Goal: Connect with others: Participate in discussion

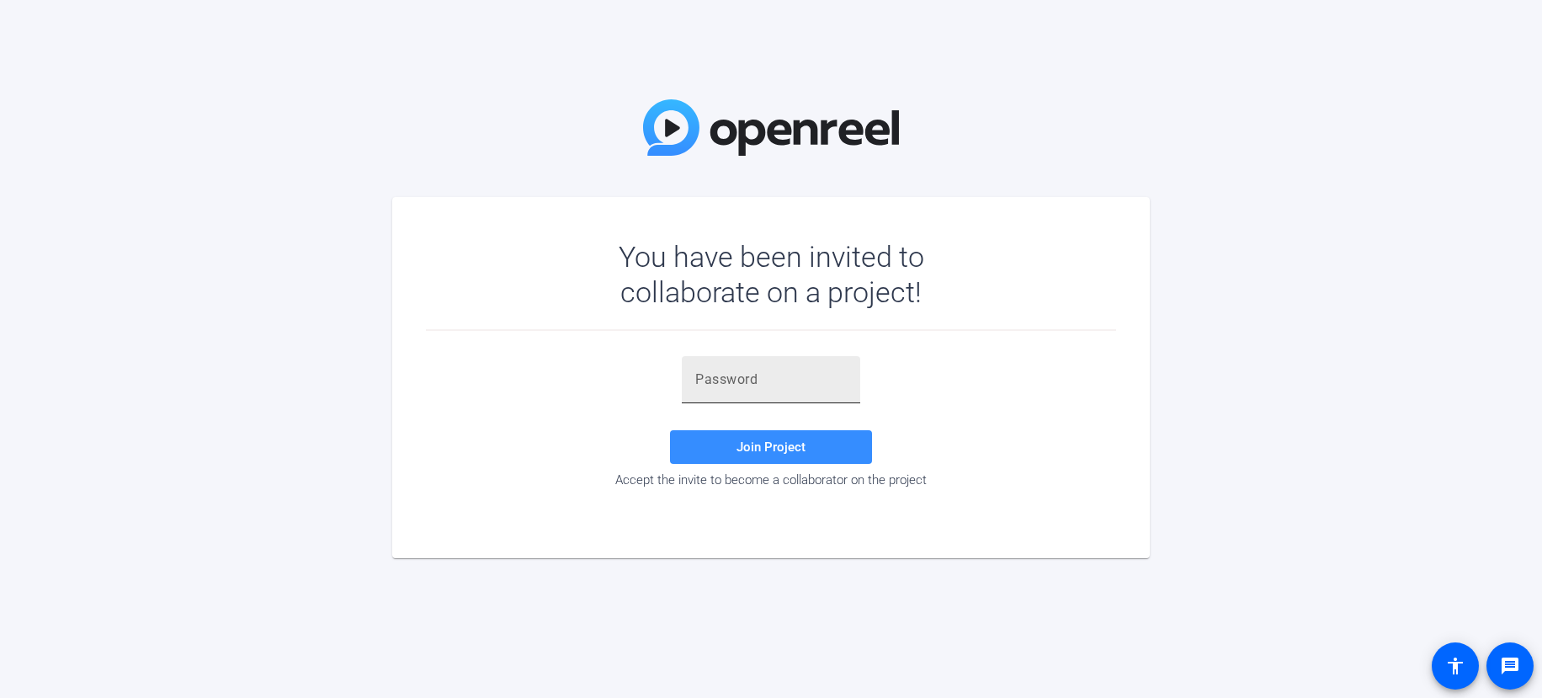
click at [775, 373] on input "text" at bounding box center [771, 380] width 152 height 20
paste input "n1%V+_"
type input "n1%V+_"
click at [825, 438] on span at bounding box center [771, 447] width 202 height 40
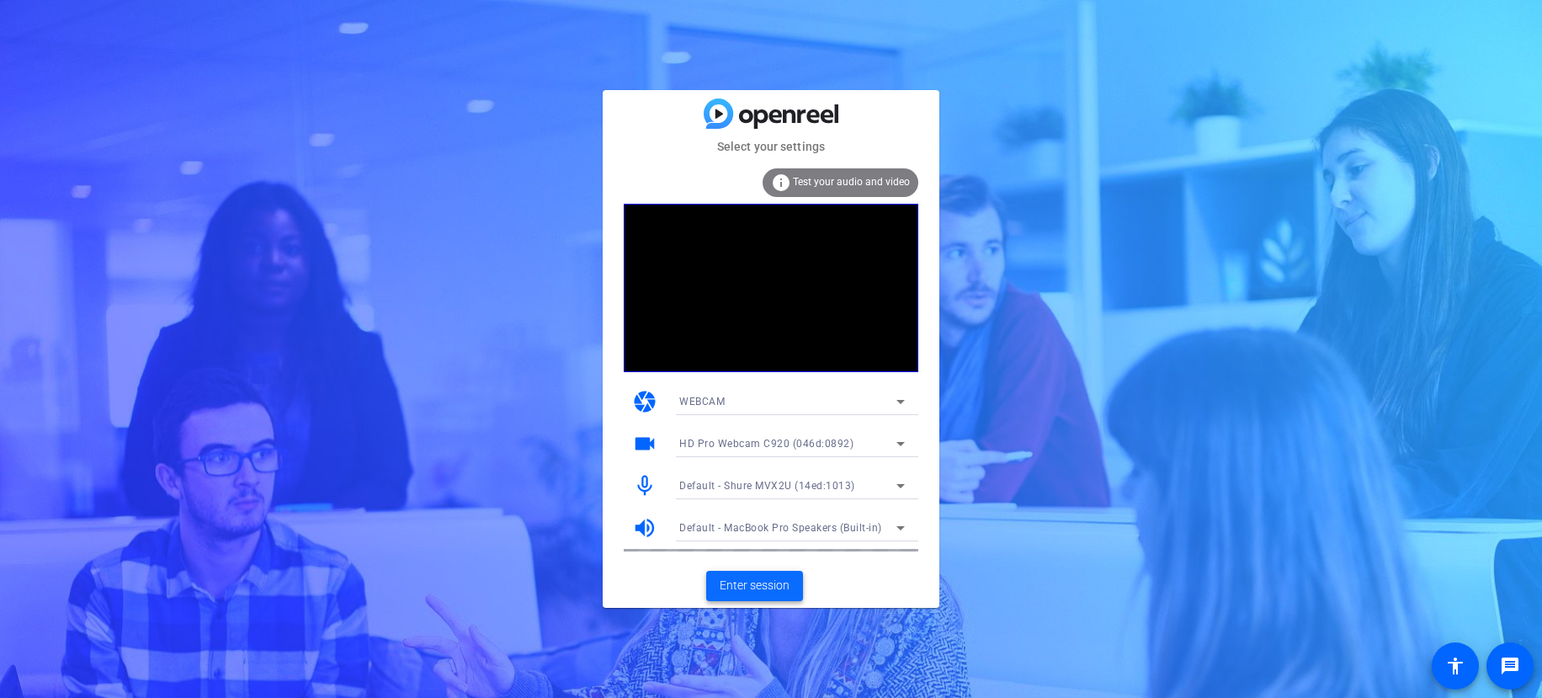
click at [763, 586] on span "Enter session" at bounding box center [755, 586] width 70 height 18
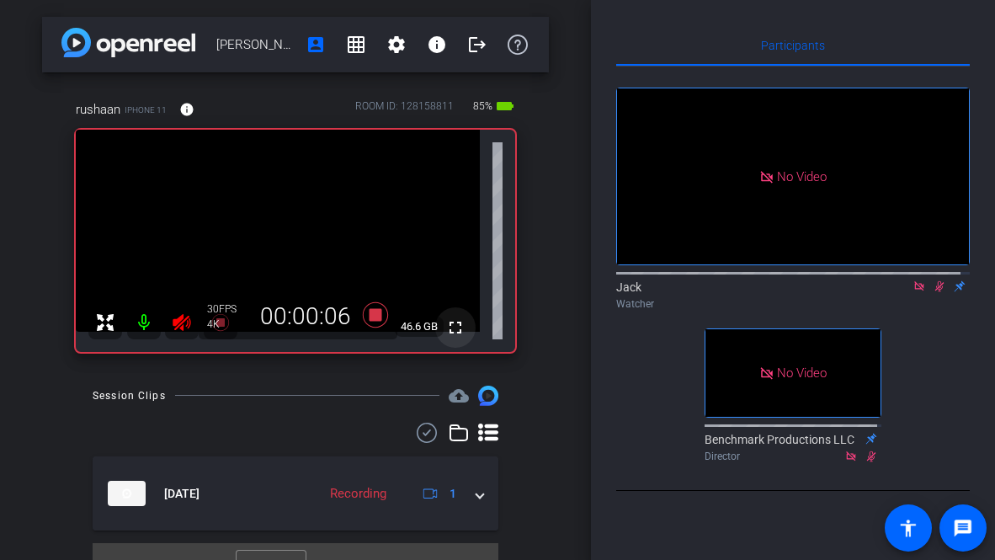
click at [445, 326] on mat-icon "fullscreen" at bounding box center [455, 327] width 20 height 20
